Goal: Information Seeking & Learning: Learn about a topic

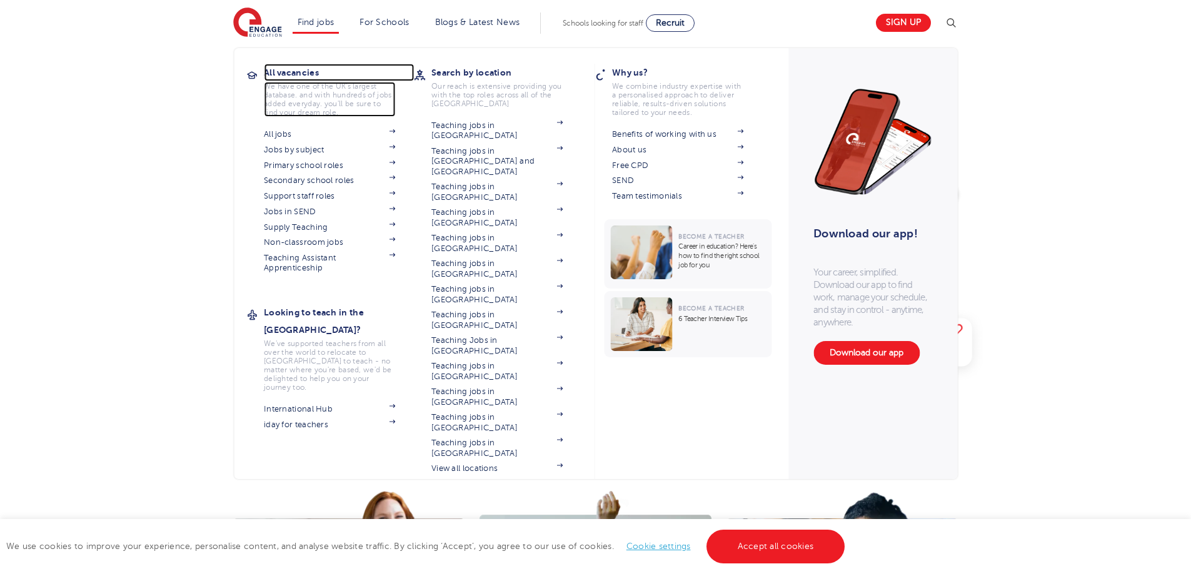
click at [309, 75] on h3 "All vacancies" at bounding box center [339, 73] width 150 height 18
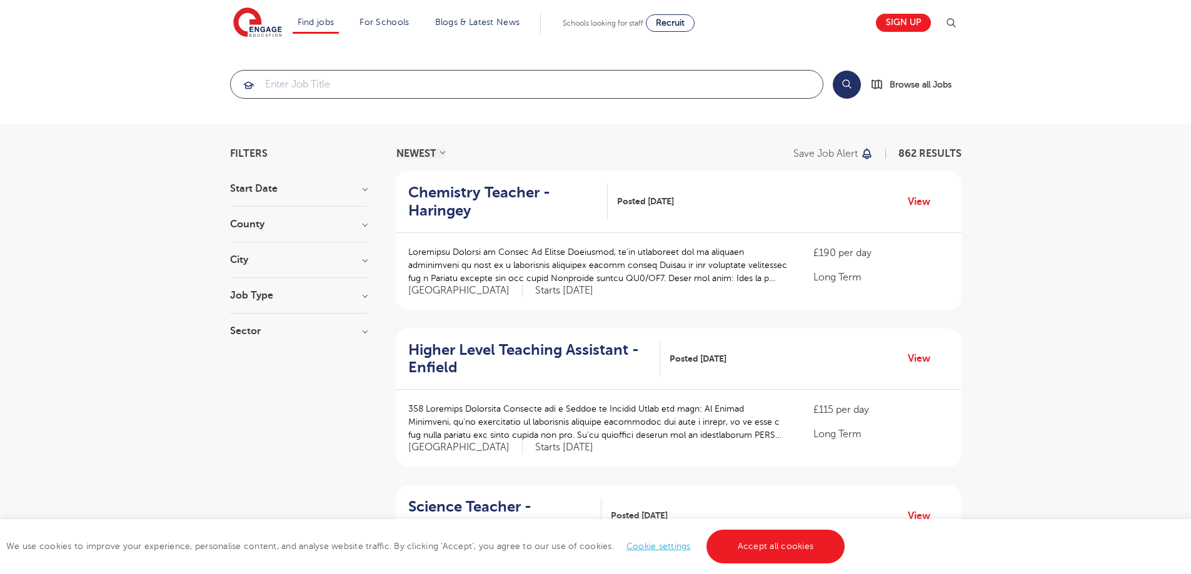
click at [302, 88] on input "search" at bounding box center [527, 85] width 592 height 28
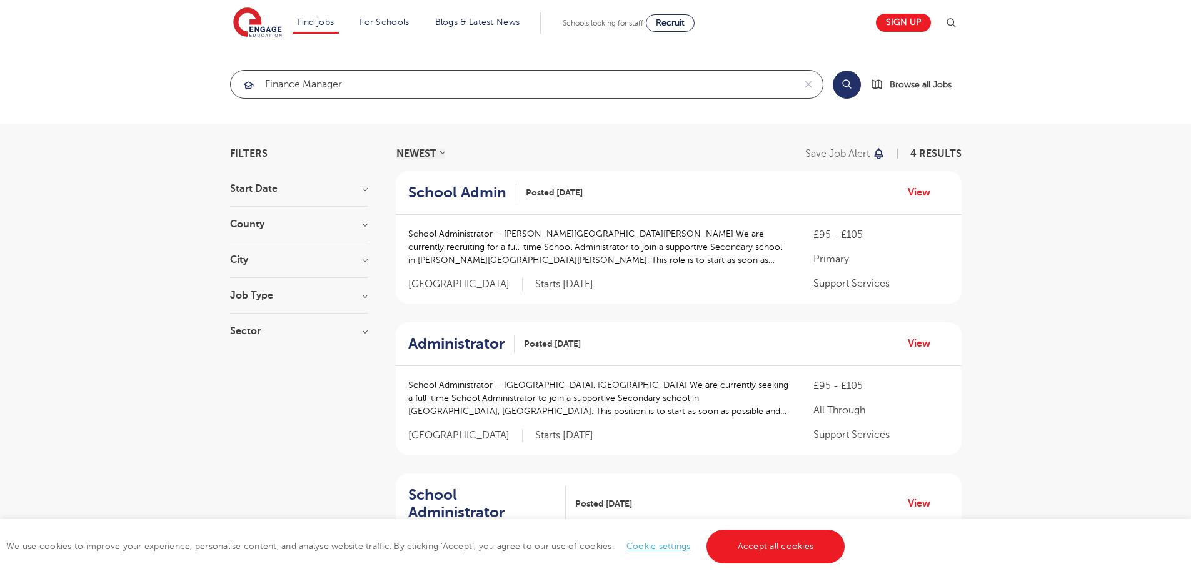
type input "finance manager"
click button "Submit" at bounding box center [0, 0] width 0 height 0
click at [844, 84] on button "Search" at bounding box center [847, 85] width 28 height 28
